Goal: Information Seeking & Learning: Understand process/instructions

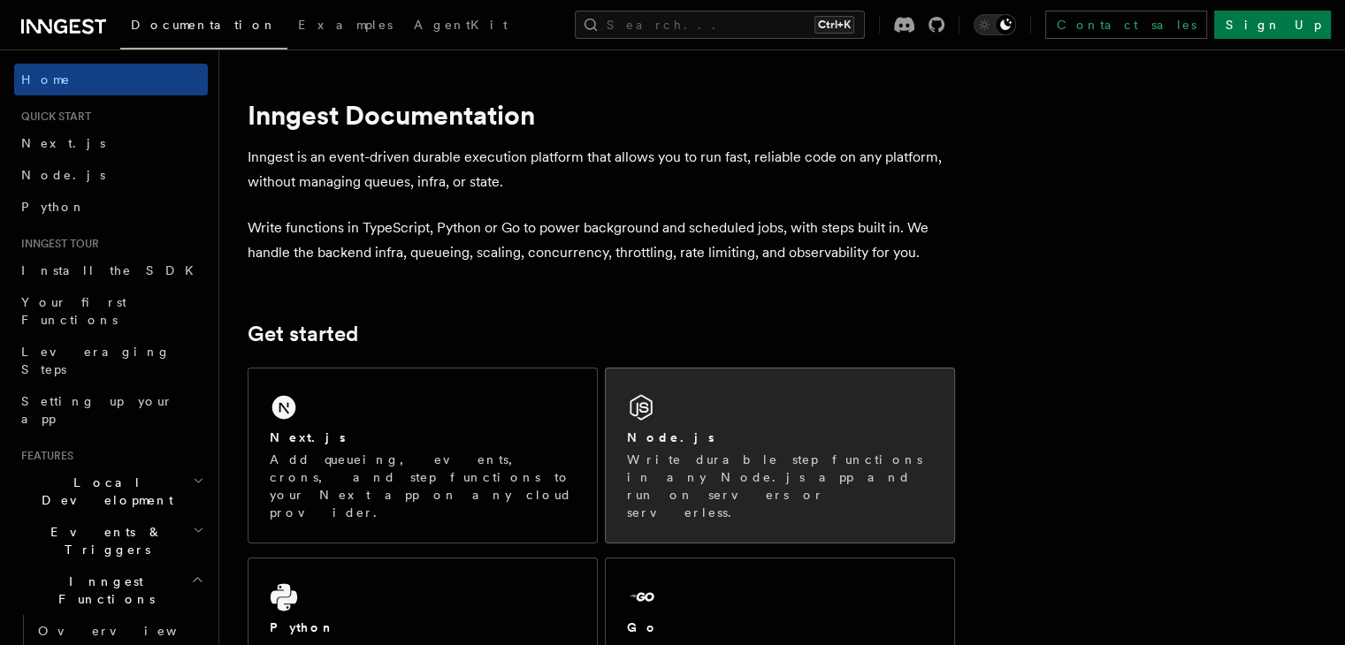
scroll to position [92, 0]
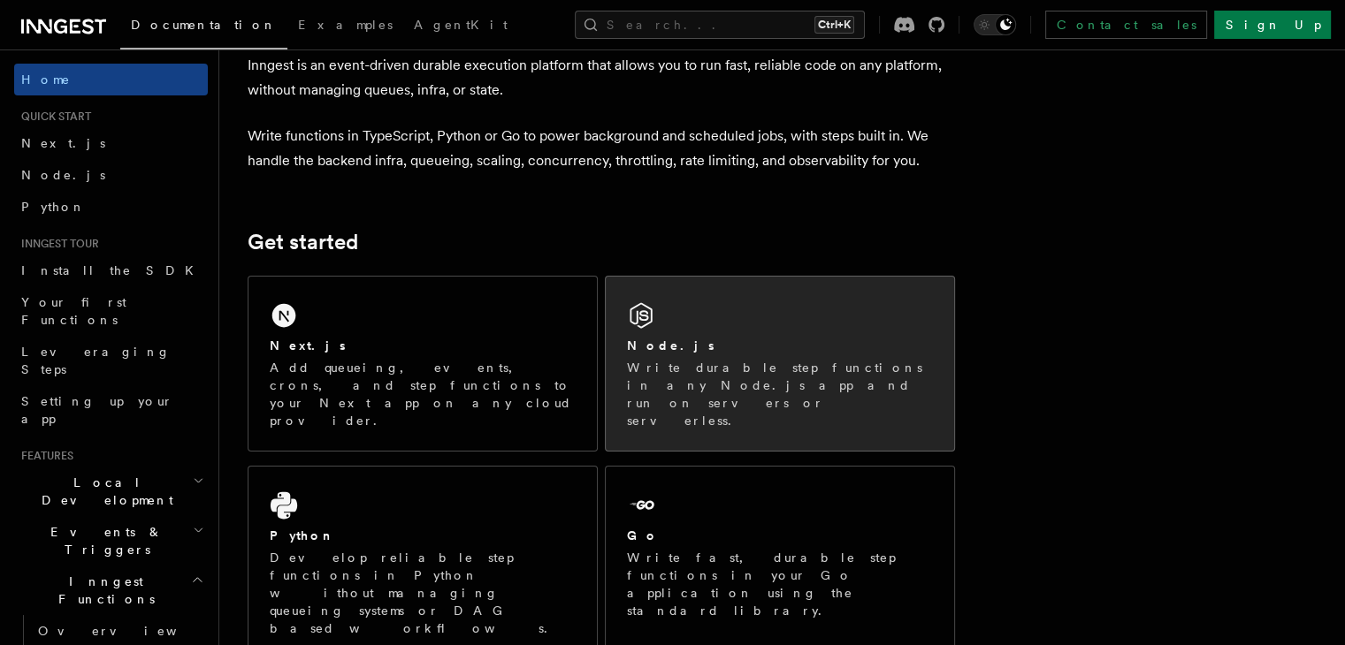
click at [734, 329] on div "Node.js Write durable step functions in any Node.js app and run on servers or s…" at bounding box center [780, 364] width 348 height 174
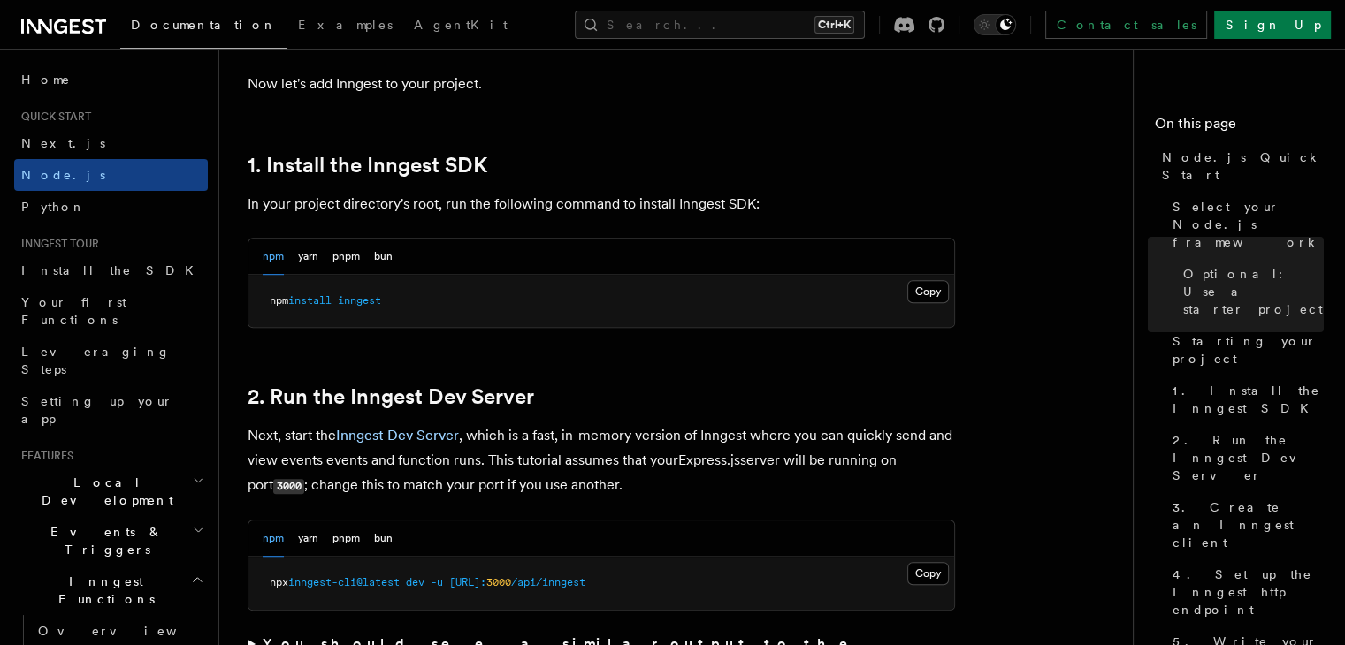
scroll to position [1070, 0]
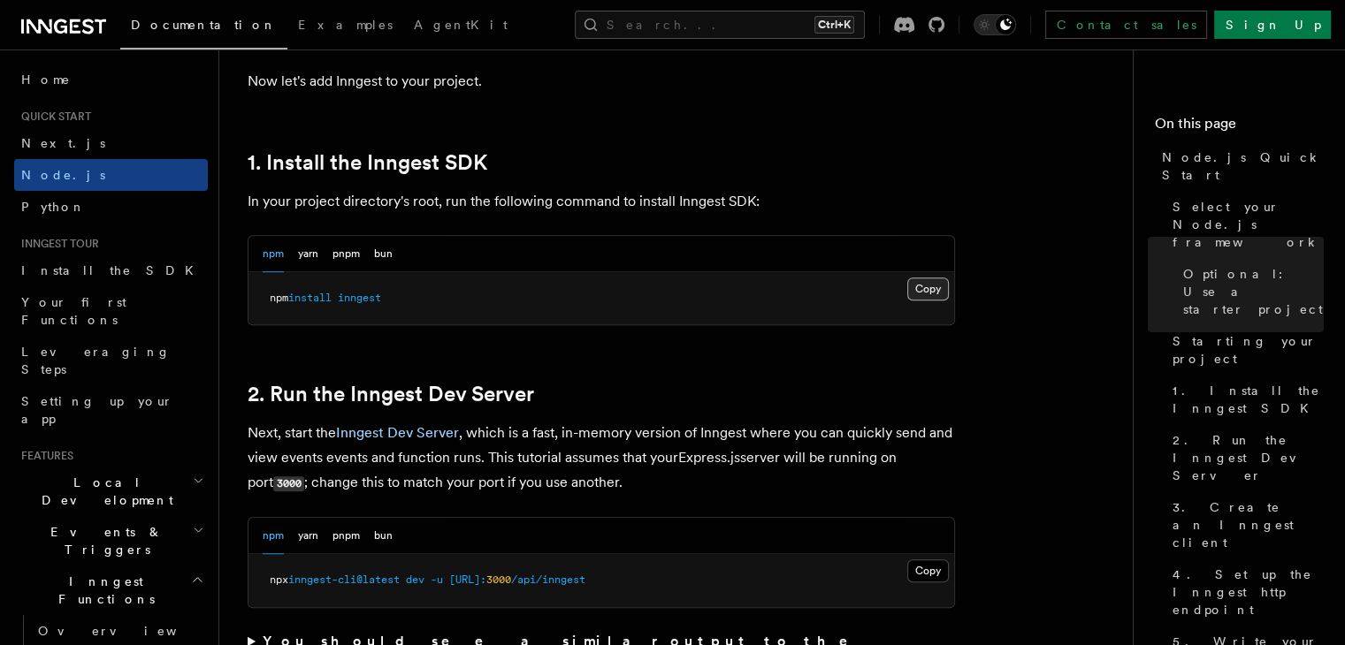
click at [923, 283] on button "Copy Copied" at bounding box center [928, 289] width 42 height 23
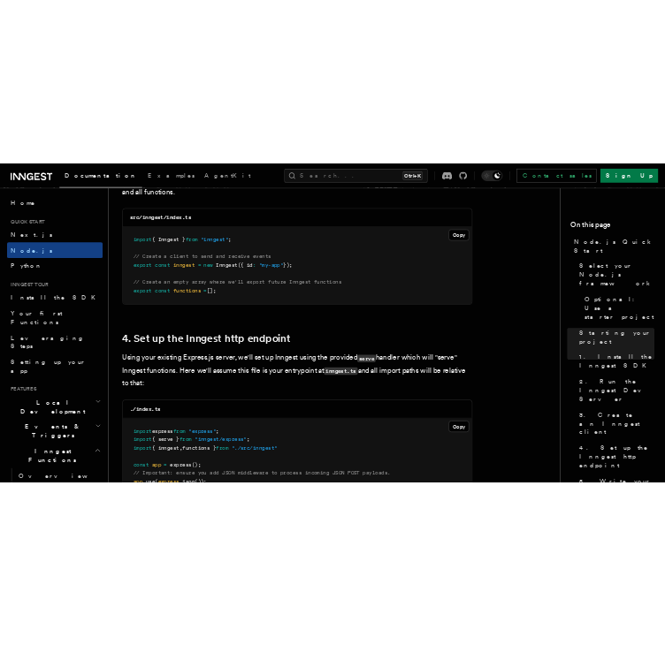
scroll to position [2413, 0]
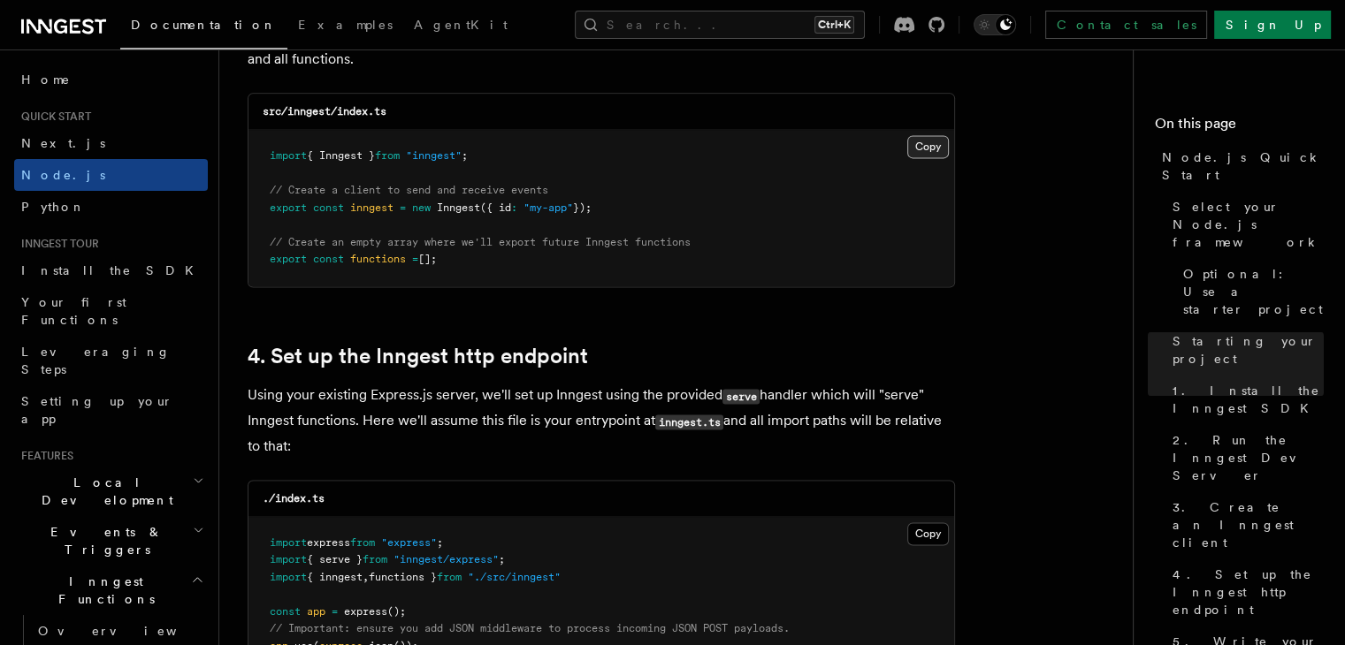
click at [920, 146] on button "Copy Copied" at bounding box center [928, 146] width 42 height 23
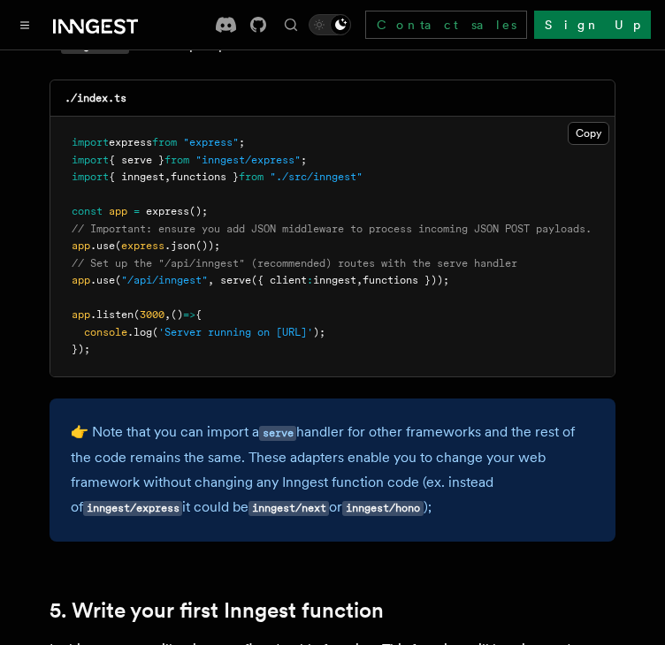
scroll to position [2843, 0]
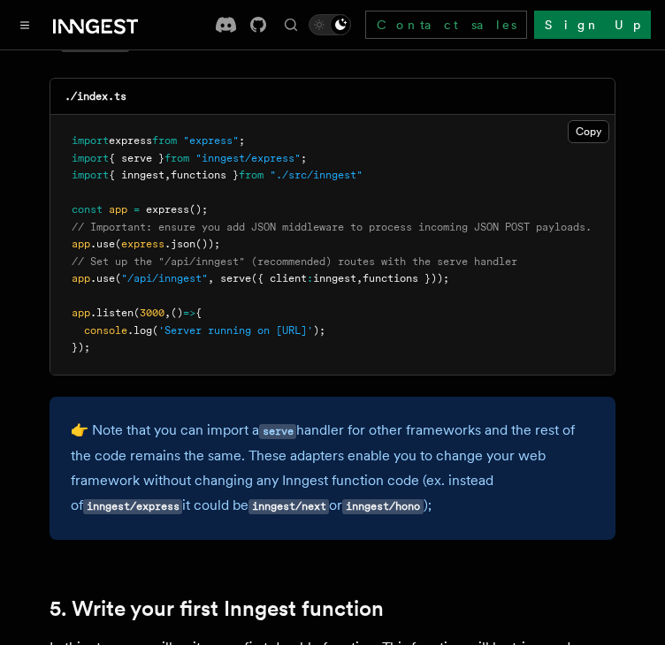
drag, startPoint x: 67, startPoint y: 259, endPoint x: 562, endPoint y: 257, distance: 495.1
click at [562, 257] on pre "import express from "express" ; import { serve } from "inngest/express" ; impor…" at bounding box center [332, 245] width 564 height 260
copy span "app .use ( "/api/inngest" , serve ({ client : inngest , functions }));"
